Goal: Task Accomplishment & Management: Use online tool/utility

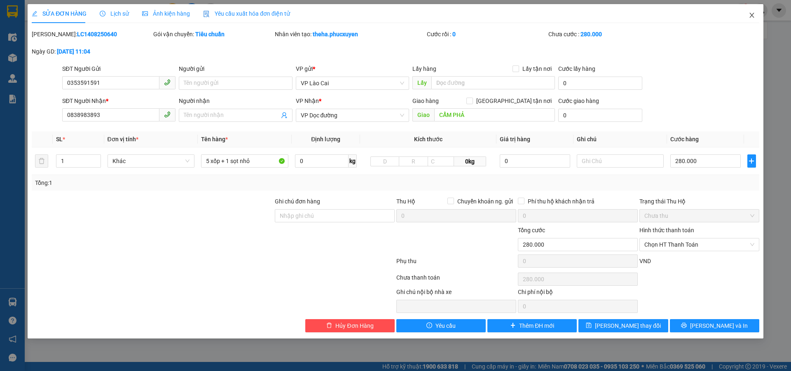
click at [754, 12] on span "Close" at bounding box center [752, 15] width 23 height 23
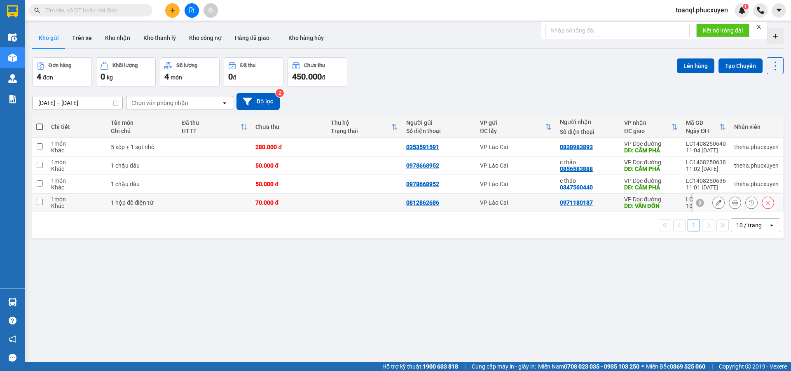
click at [232, 204] on td at bounding box center [215, 203] width 74 height 19
checkbox input "true"
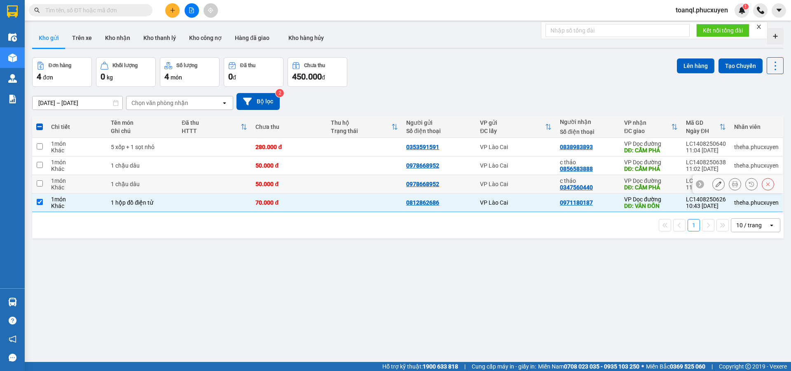
click at [248, 185] on td at bounding box center [215, 184] width 74 height 19
checkbox input "true"
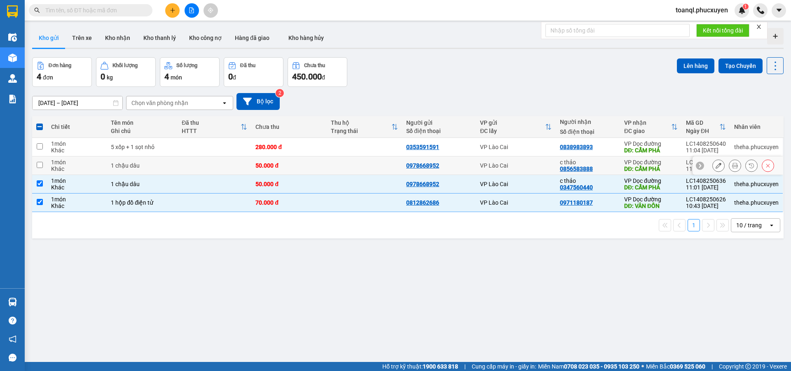
click at [253, 164] on td "50.000 đ" at bounding box center [288, 166] width 75 height 19
checkbox input "true"
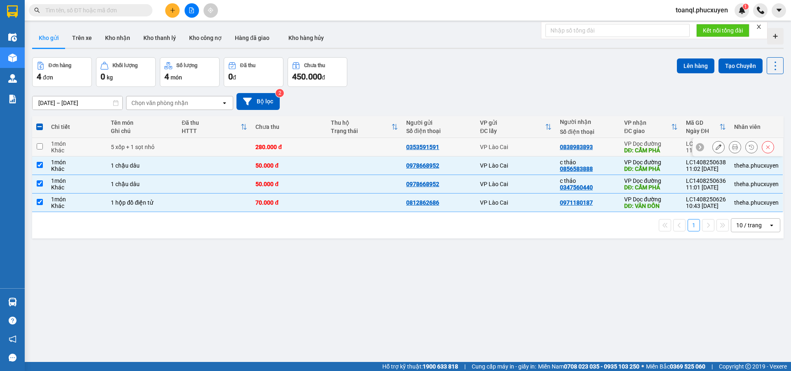
click at [256, 150] on div "280.000 đ" at bounding box center [289, 147] width 67 height 7
checkbox input "true"
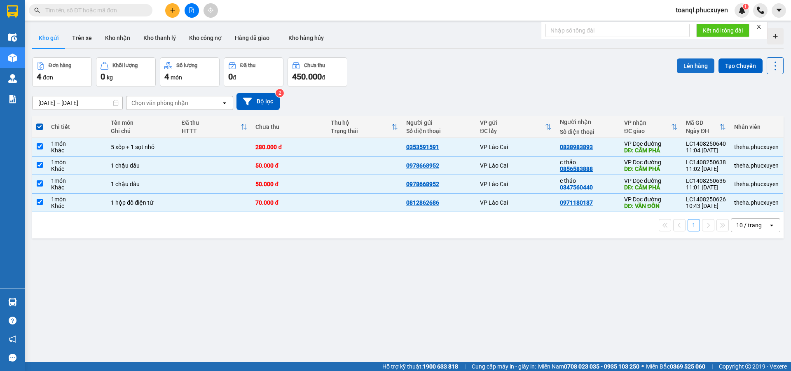
drag, startPoint x: 686, startPoint y: 75, endPoint x: 688, endPoint y: 71, distance: 4.8
click at [686, 75] on div "Lên hàng Tạo Chuyến" at bounding box center [730, 72] width 107 height 30
click at [690, 66] on button "Lên hàng" at bounding box center [696, 66] width 38 height 15
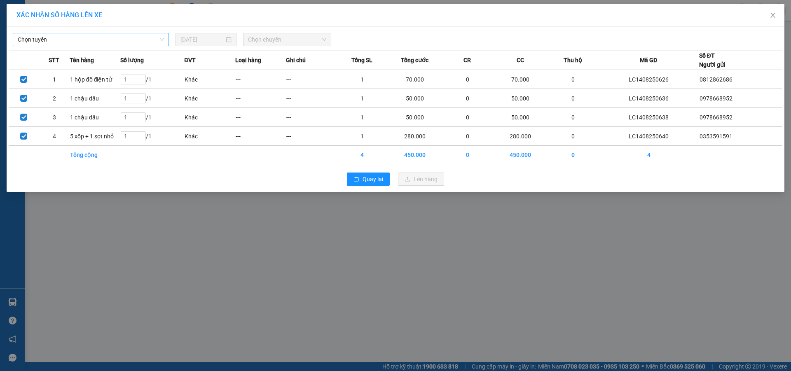
click at [139, 43] on span "Chọn tuyến" at bounding box center [91, 39] width 146 height 12
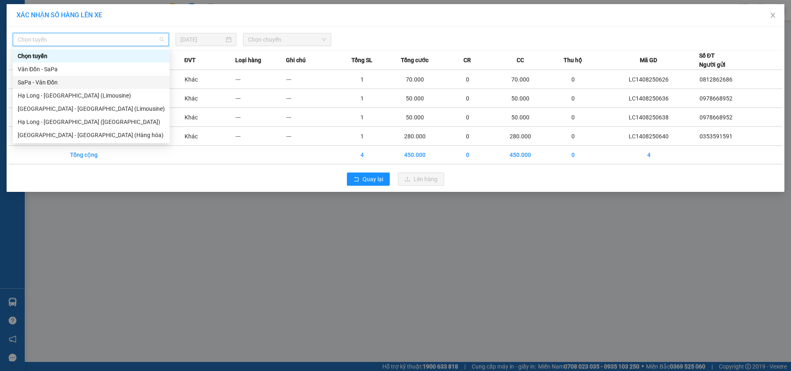
click at [68, 84] on div "SaPa - Vân Đồn" at bounding box center [91, 82] width 147 height 9
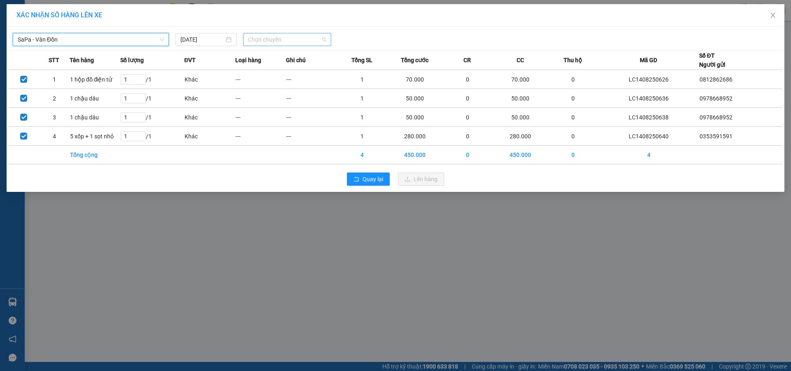
click at [286, 40] on span "Chọn chuyến" at bounding box center [287, 39] width 78 height 12
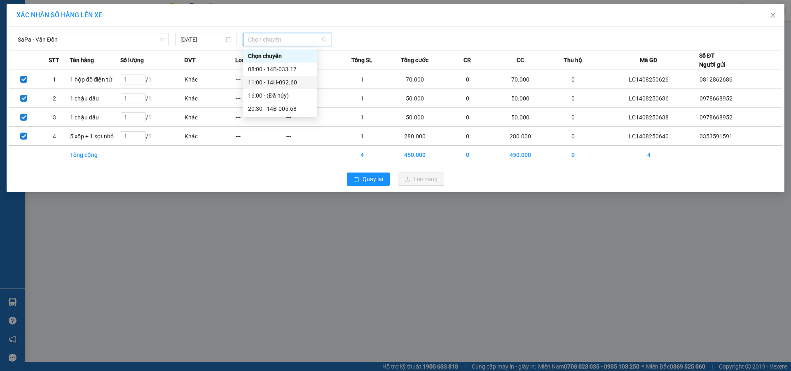
click at [288, 80] on div "11:00 - 14H-092.60" at bounding box center [280, 82] width 64 height 9
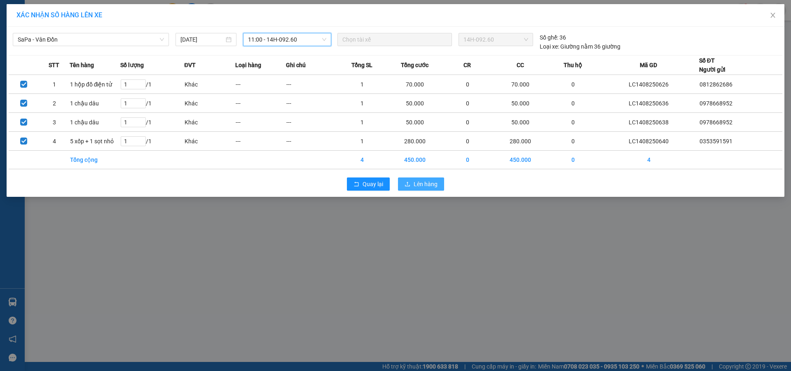
drag, startPoint x: 428, startPoint y: 183, endPoint x: 427, endPoint y: 187, distance: 4.3
click at [429, 184] on span "Lên hàng" at bounding box center [426, 184] width 24 height 9
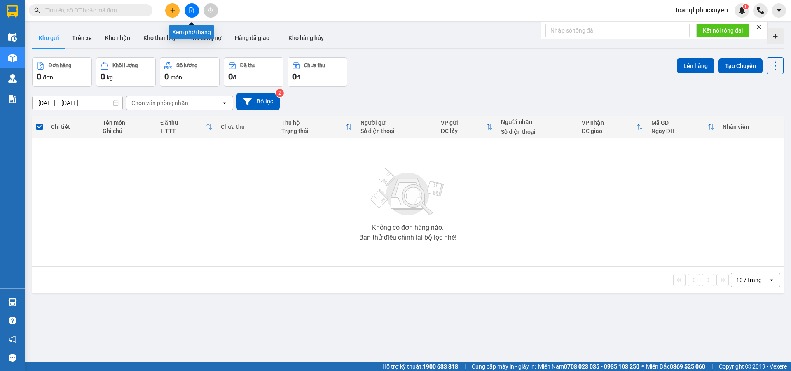
click at [191, 10] on icon "file-add" at bounding box center [192, 10] width 6 height 6
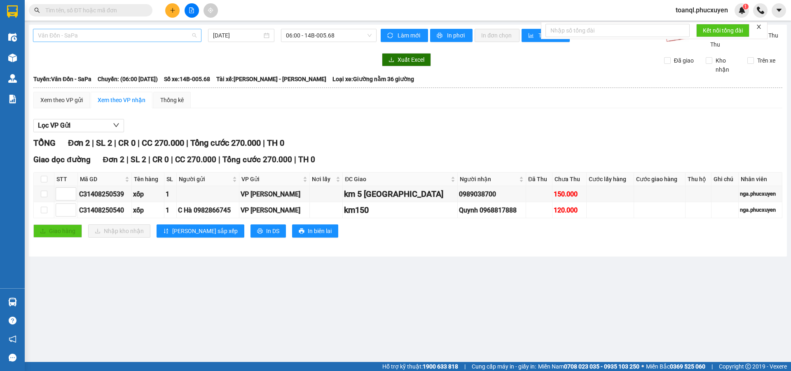
click at [104, 34] on span "Vân Đồn - SaPa" at bounding box center [117, 35] width 159 height 12
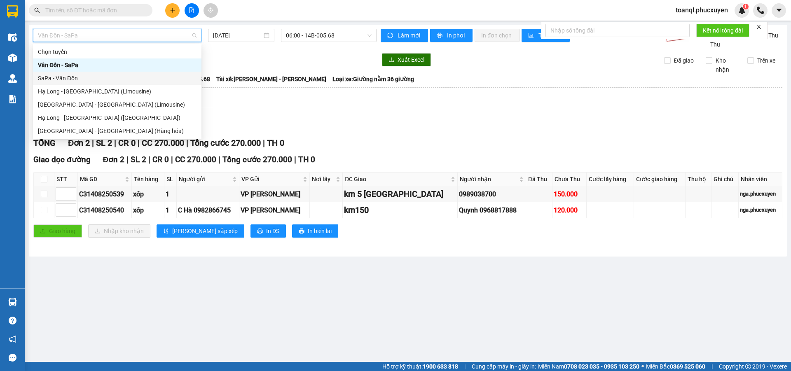
click at [63, 79] on div "SaPa - Vân Đồn" at bounding box center [117, 78] width 159 height 9
type input "[DATE]"
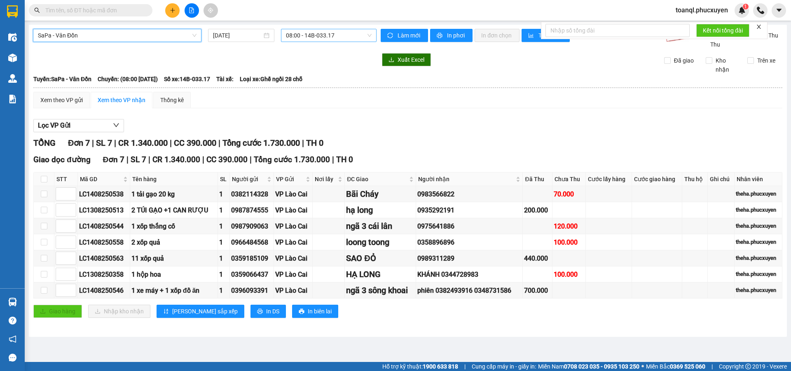
click at [352, 35] on span "08:00 - 14B-033.17" at bounding box center [329, 35] width 86 height 12
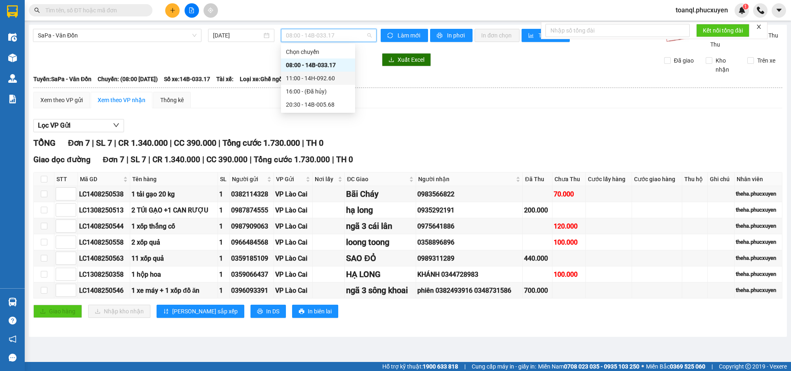
click at [333, 77] on div "11:00 - 14H-092.60" at bounding box center [318, 78] width 64 height 9
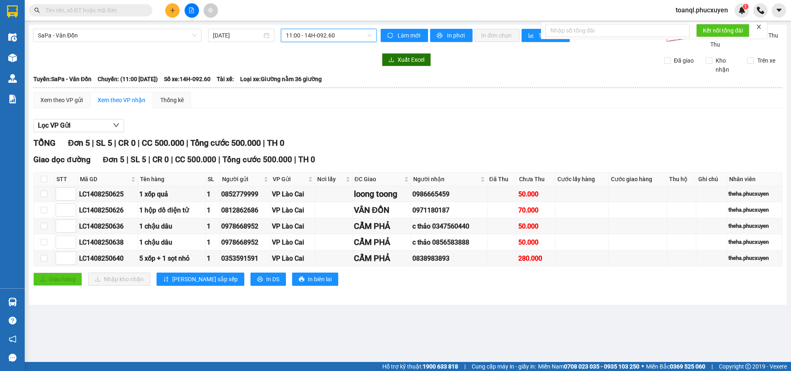
click at [321, 326] on main "SaPa - Vân Đồn [DATE] 11:00 11:00 - 14H-092.60 Làm mới In phơi In đơn chọn Thốn…" at bounding box center [395, 181] width 791 height 362
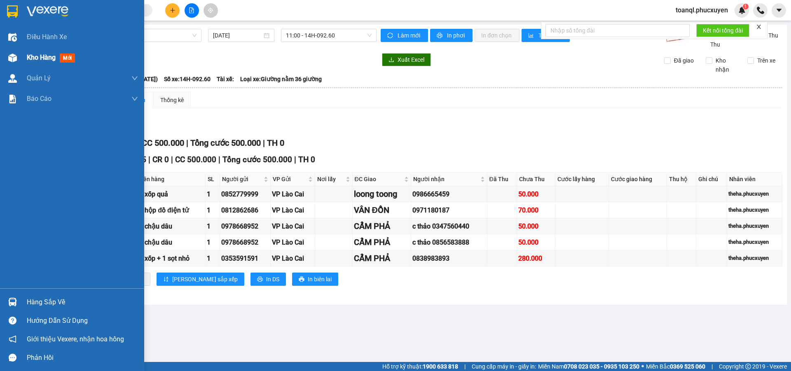
click at [9, 56] on img at bounding box center [12, 58] width 9 height 9
